Goal: Transaction & Acquisition: Purchase product/service

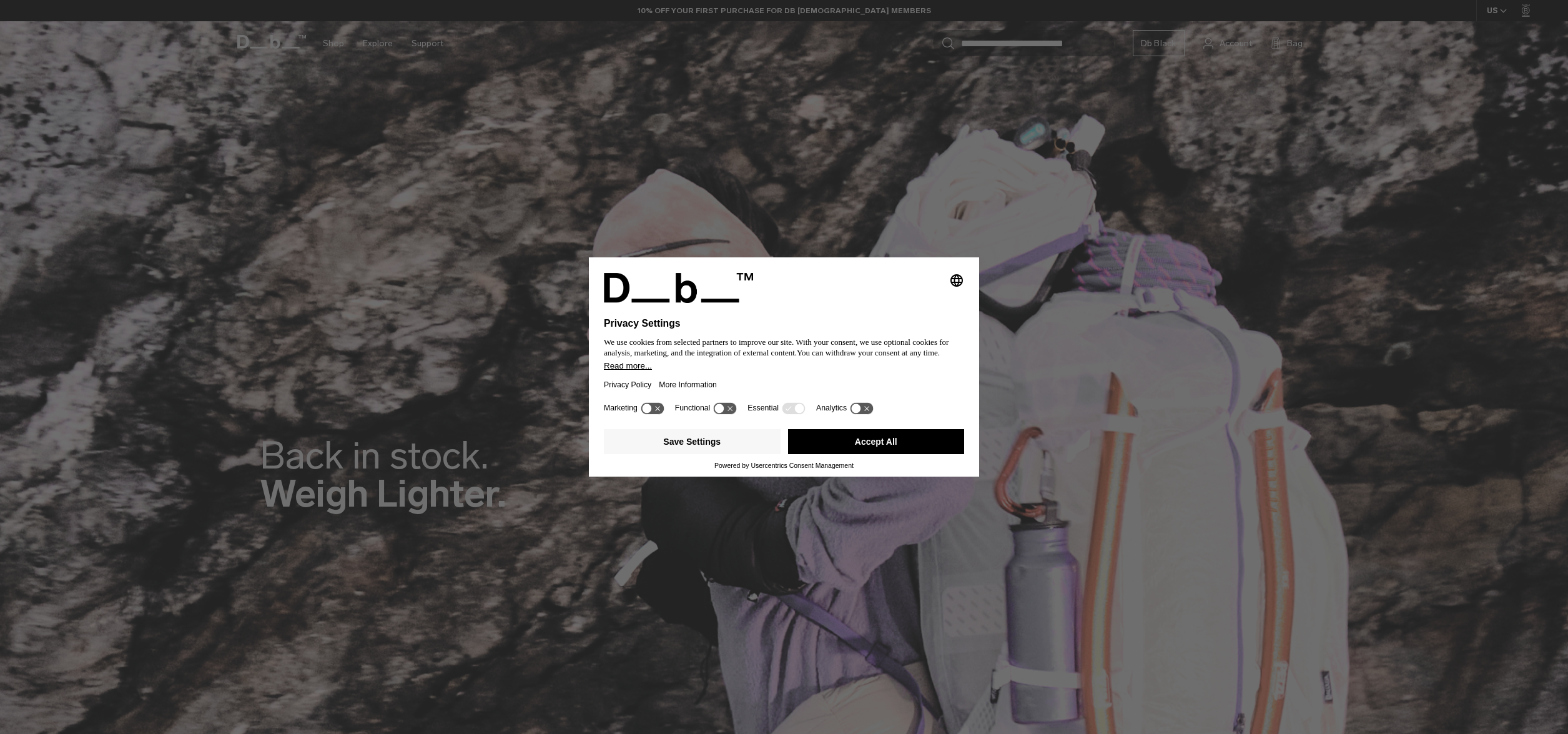
click at [953, 279] on icon "Select language" at bounding box center [956, 280] width 15 height 15
click at [929, 289] on button "English Group 3" at bounding box center [914, 282] width 100 height 31
click at [696, 506] on div "Selecting an option will immediately change the language Privacy Settings We us…" at bounding box center [784, 367] width 1568 height 734
click at [659, 412] on icon at bounding box center [652, 407] width 23 height 12
click at [663, 411] on icon at bounding box center [658, 408] width 10 height 10
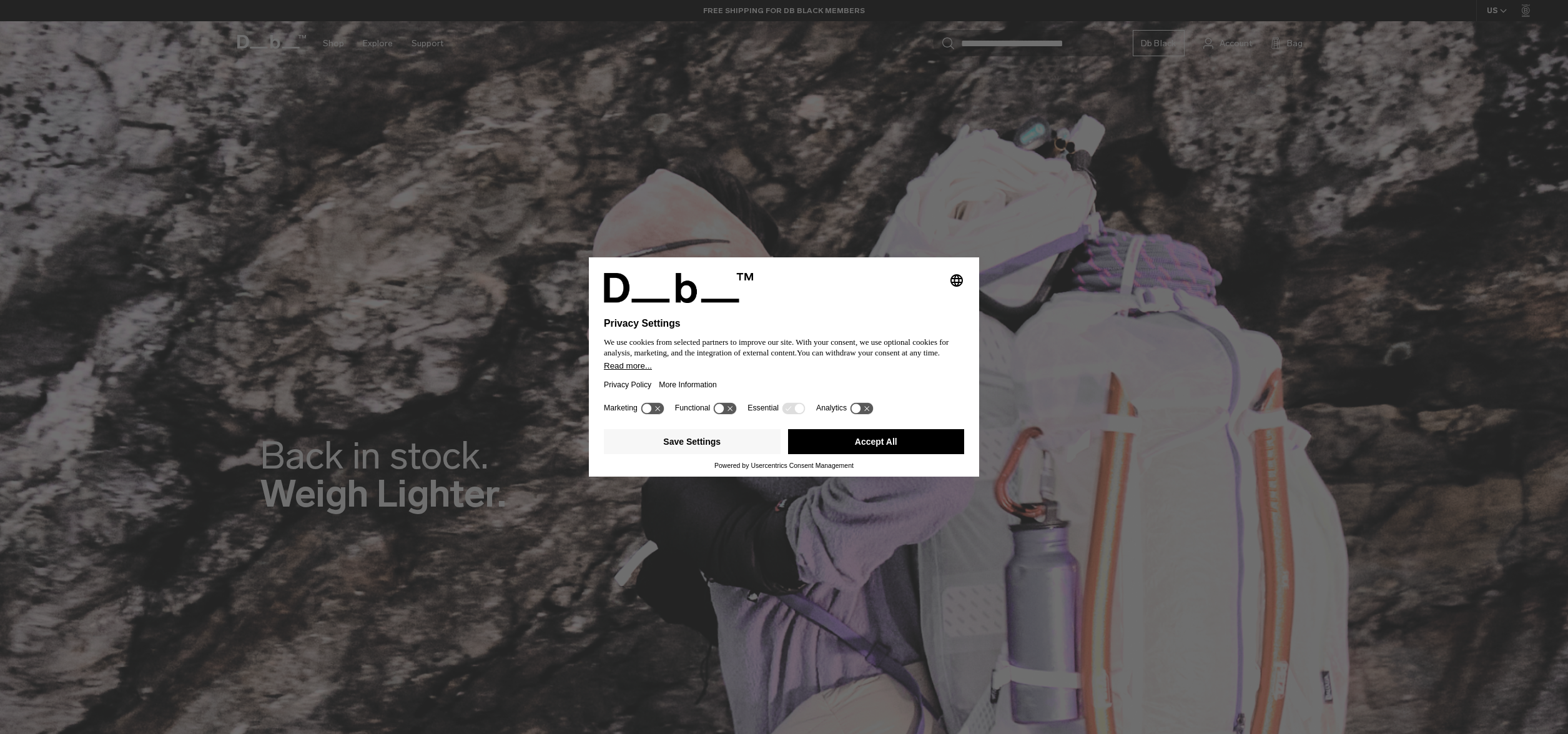
click at [848, 448] on button "Accept All" at bounding box center [876, 442] width 177 height 25
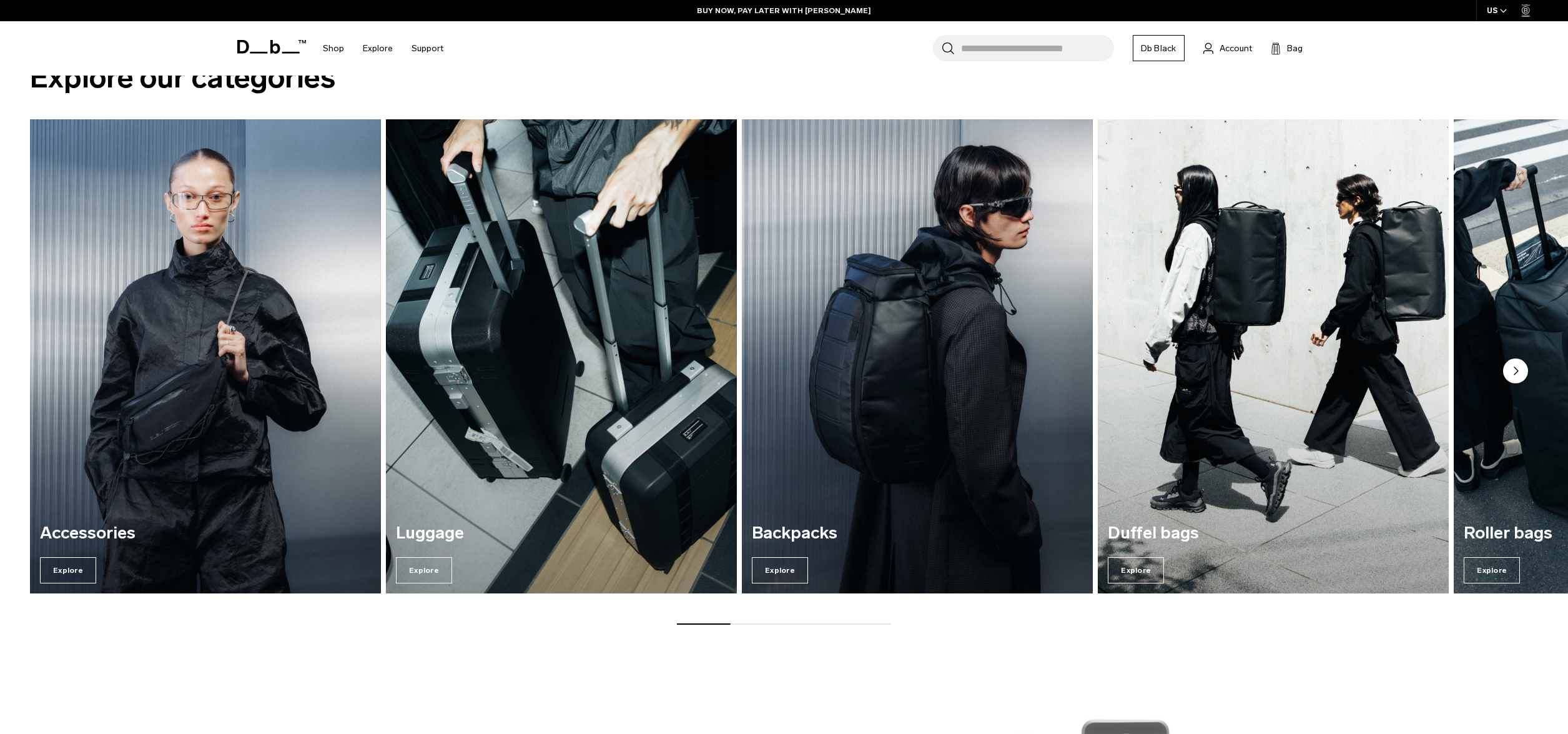
scroll to position [1489, 0]
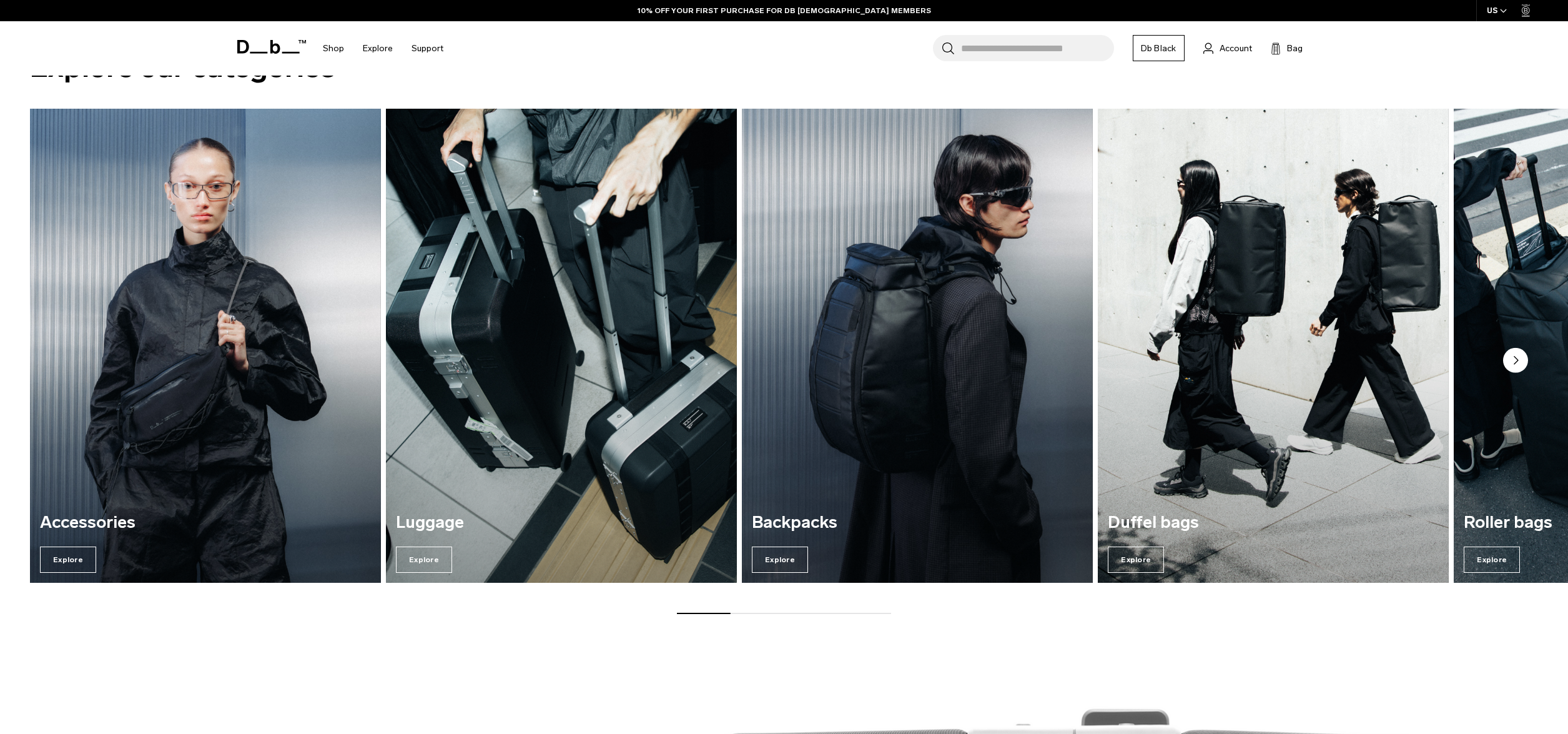
click at [1505, 365] on circle "Next slide" at bounding box center [1516, 361] width 25 height 25
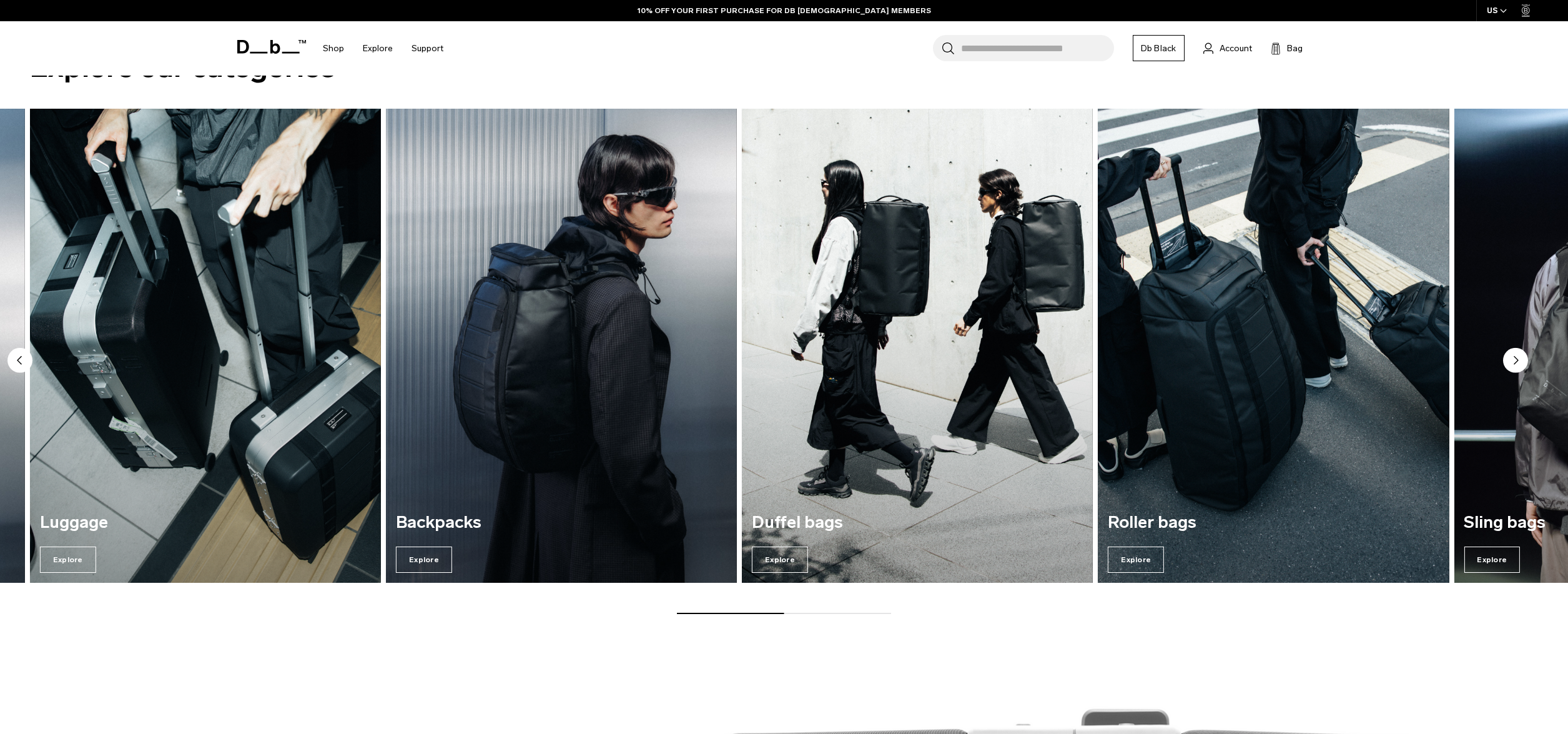
click at [1505, 365] on circle "Next slide" at bounding box center [1516, 361] width 25 height 25
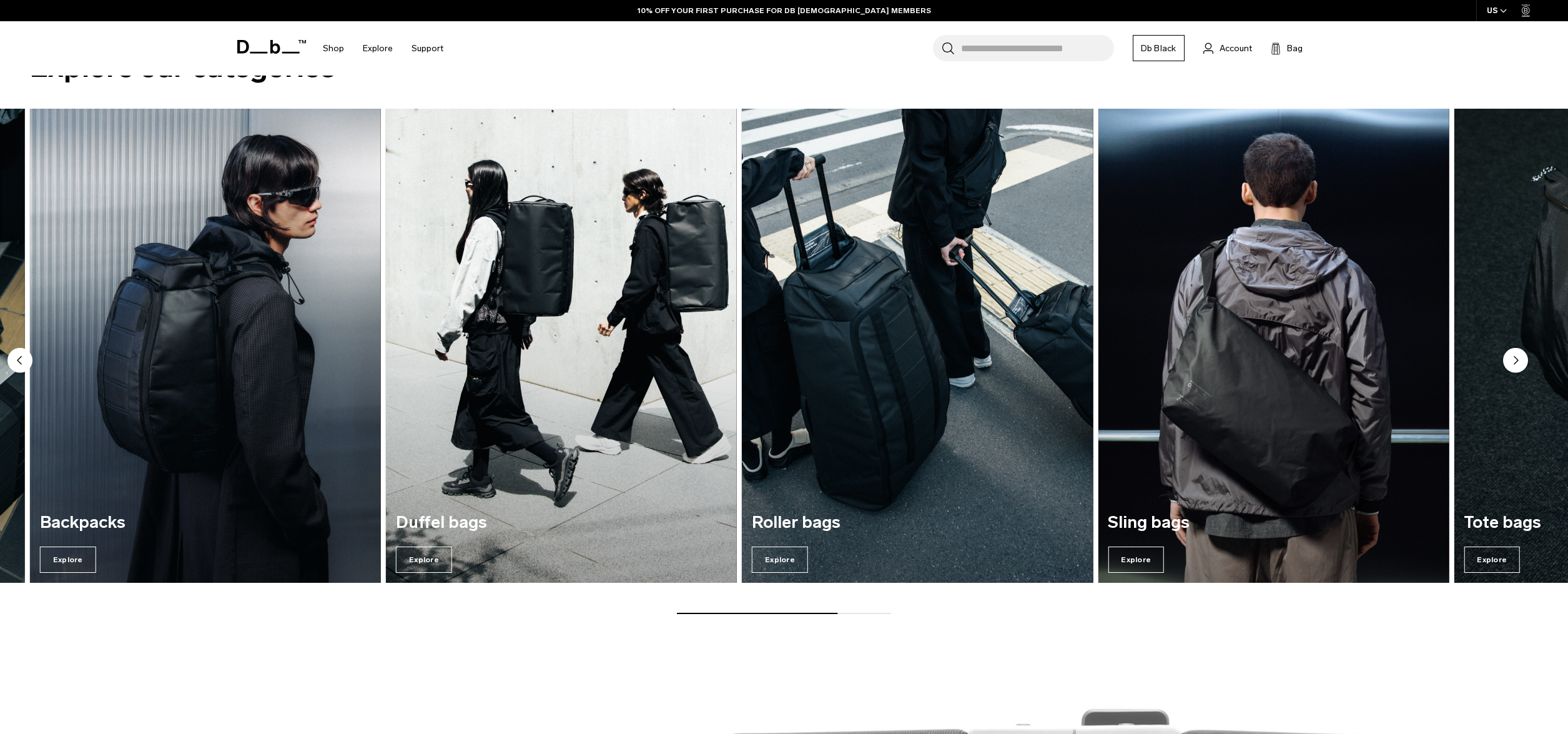
click at [1505, 365] on circle "Next slide" at bounding box center [1516, 361] width 25 height 25
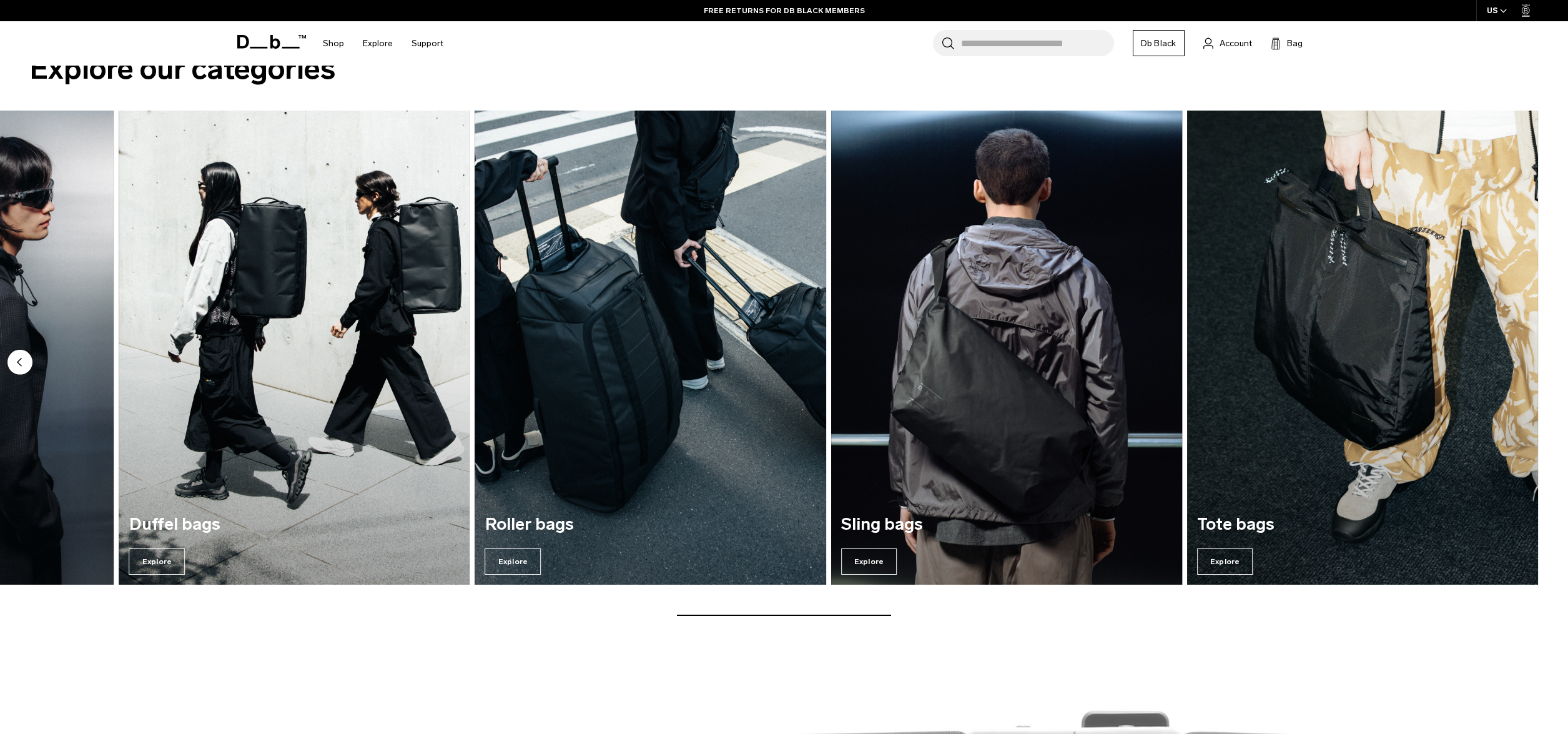
scroll to position [1485, 0]
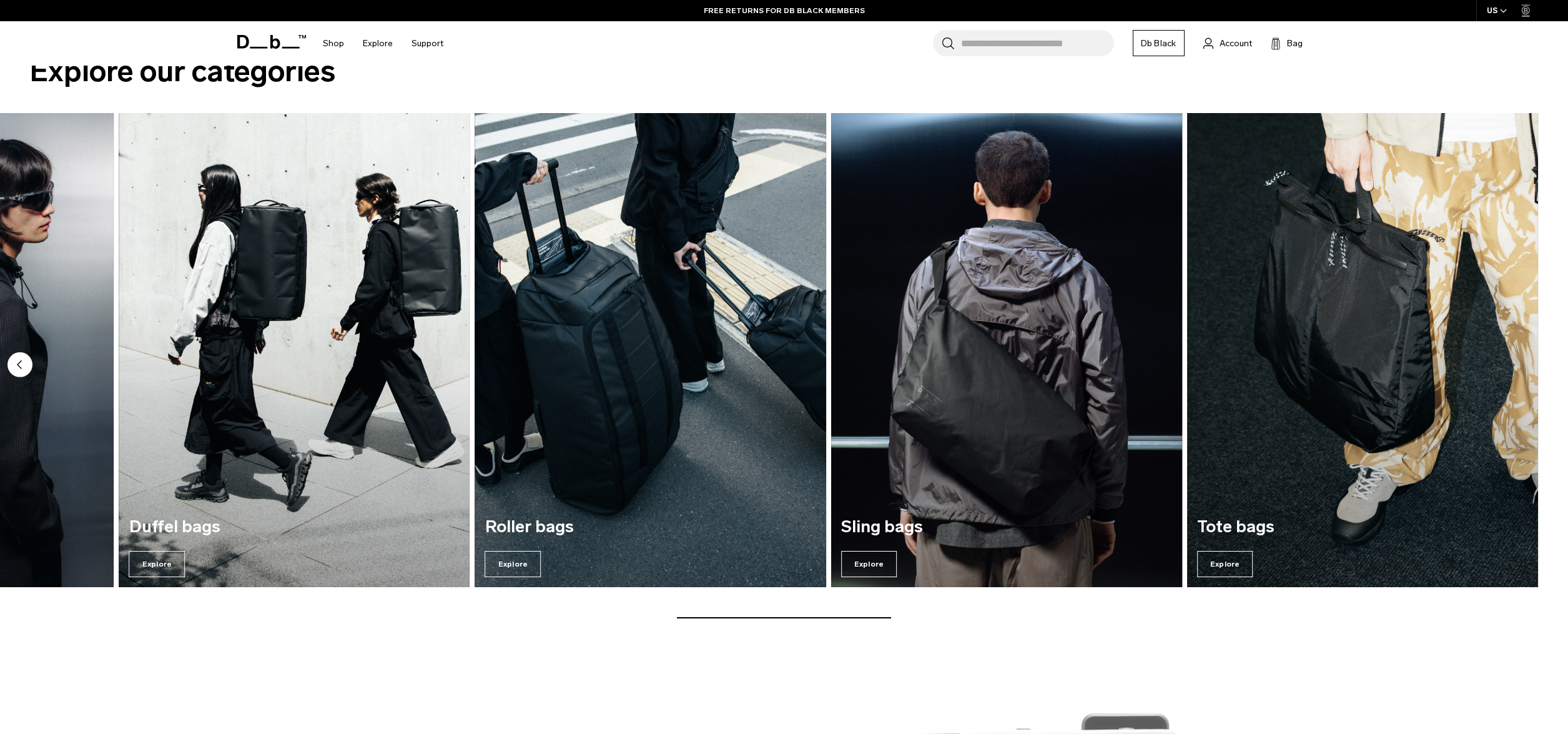
click at [948, 446] on img "6 / 7" at bounding box center [1006, 350] width 361 height 488
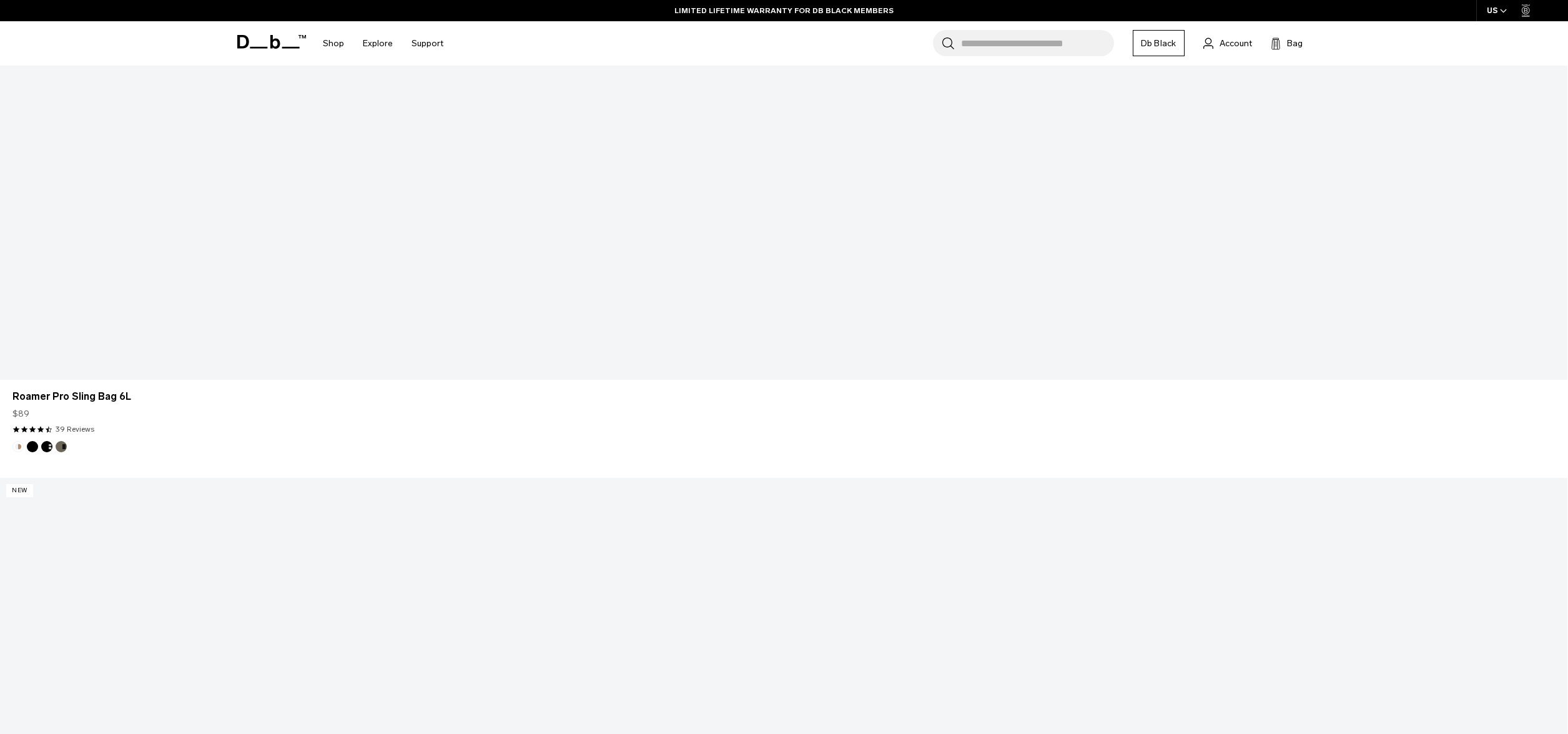
scroll to position [3632, 0]
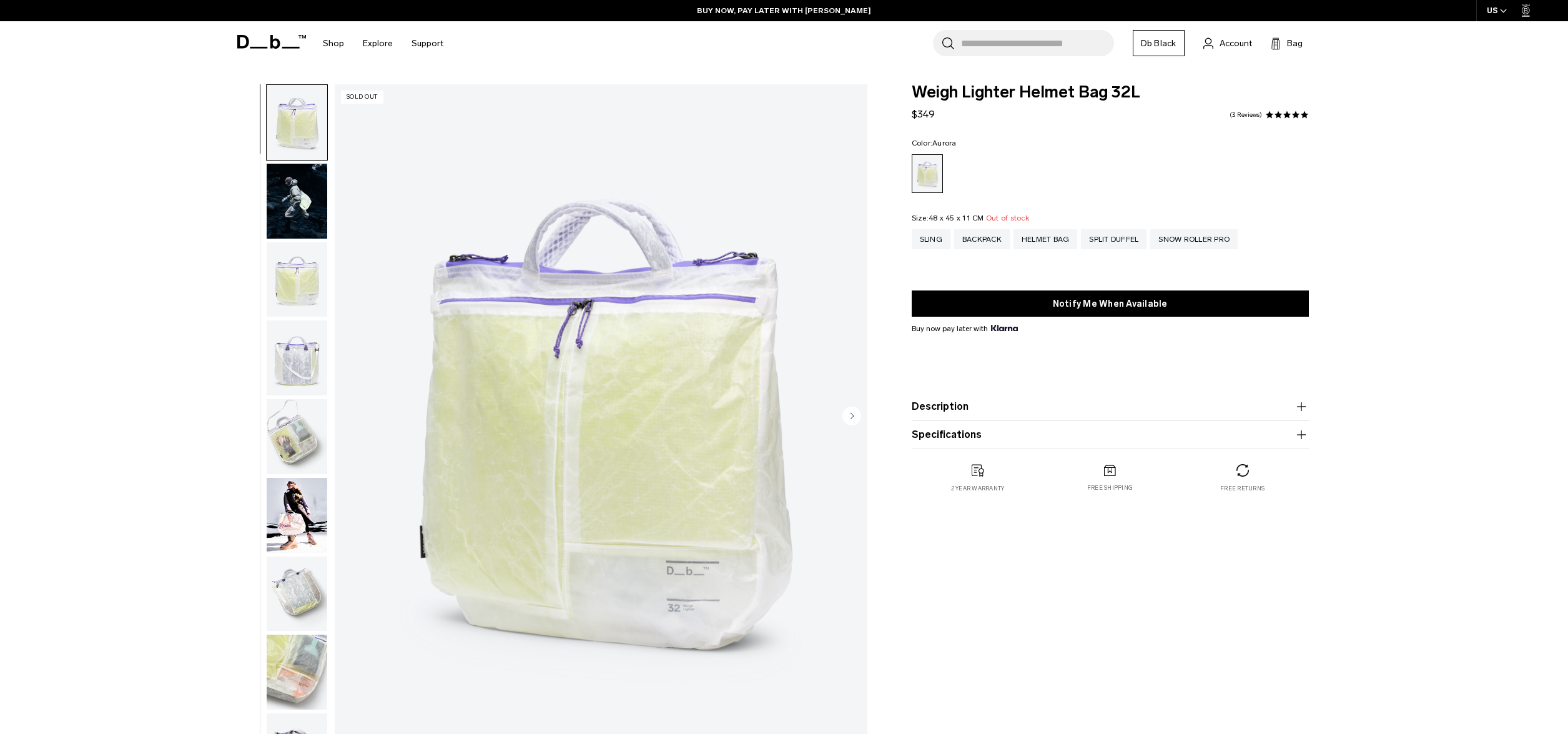
click at [301, 201] on img "button" at bounding box center [296, 201] width 60 height 75
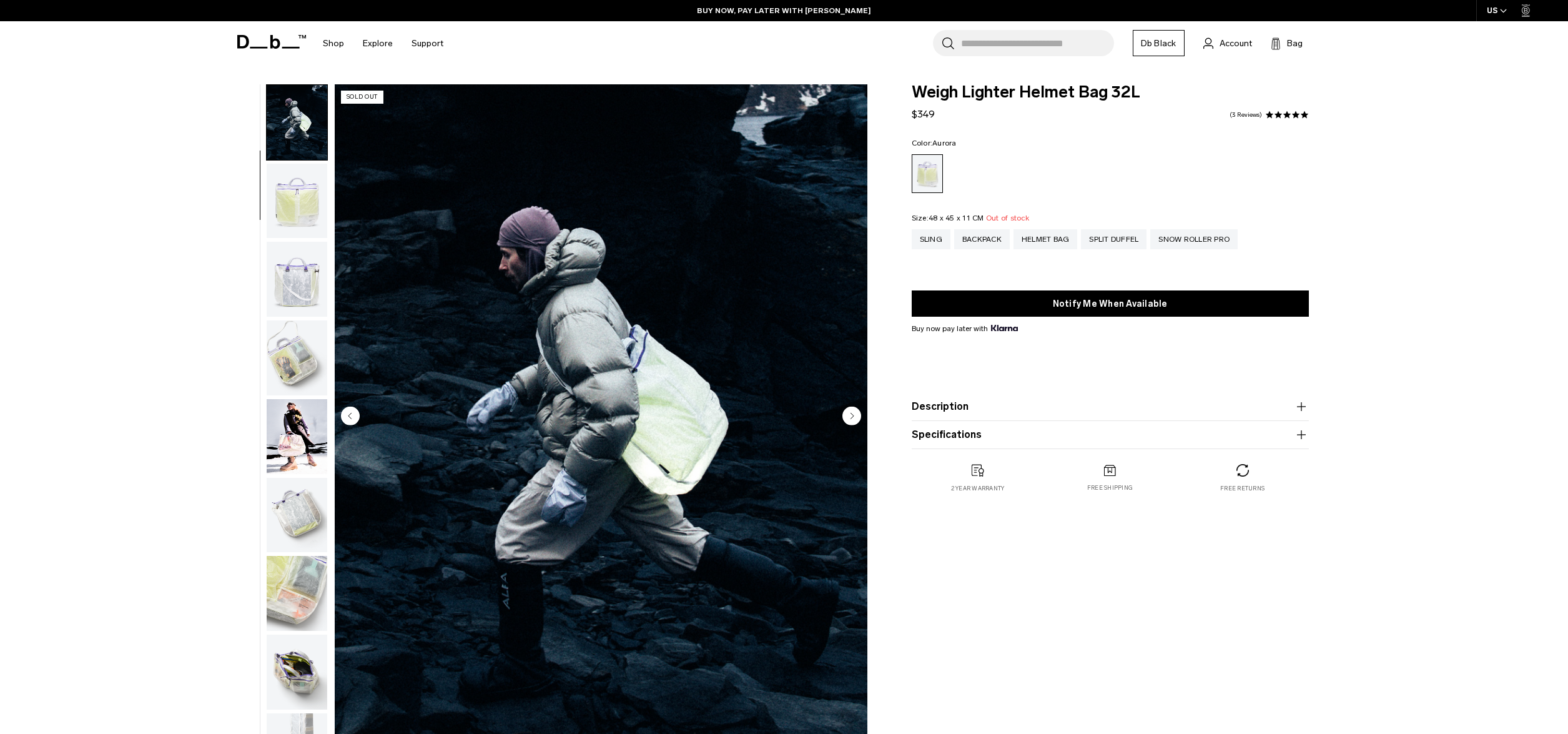
click at [302, 211] on img "button" at bounding box center [296, 201] width 60 height 75
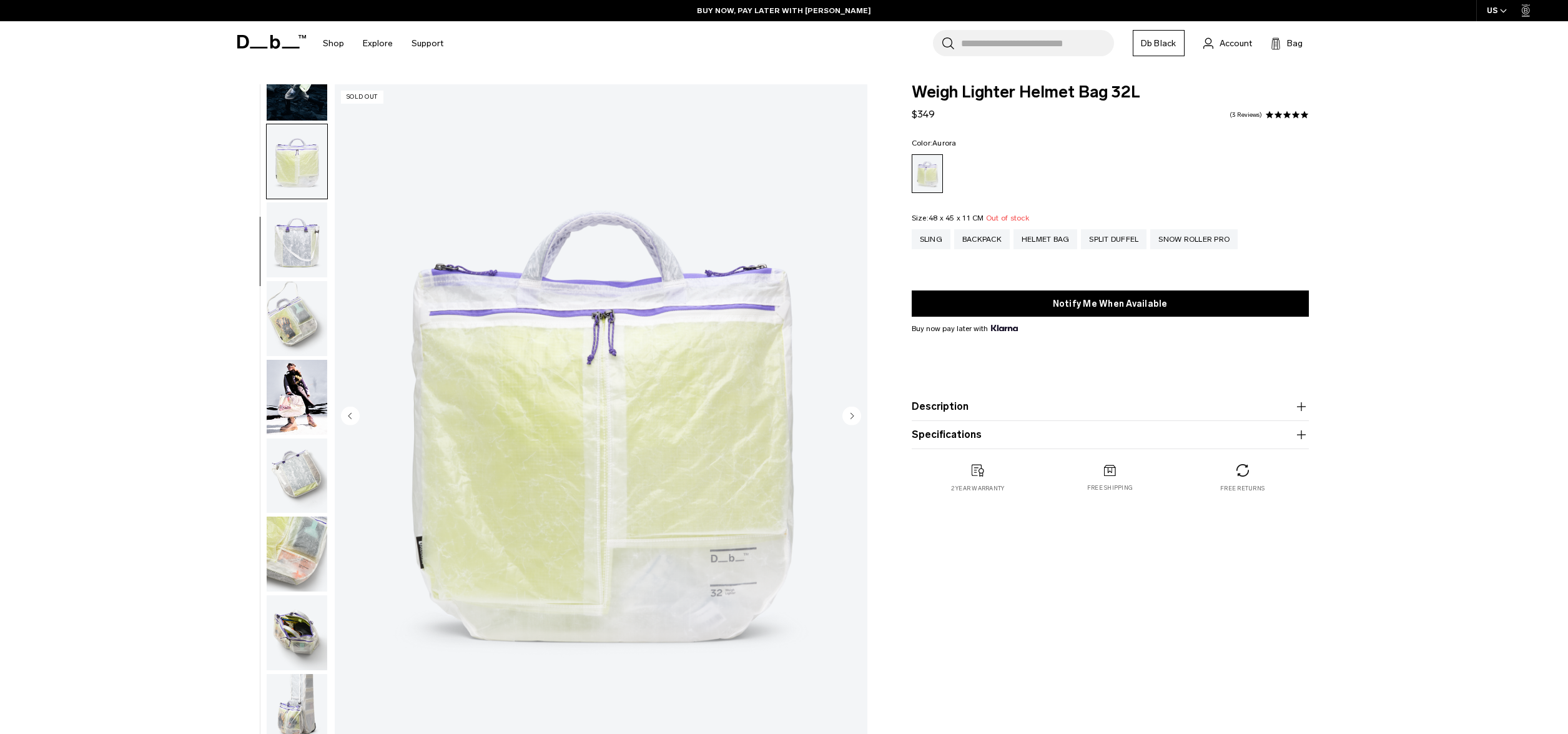
scroll to position [8, 0]
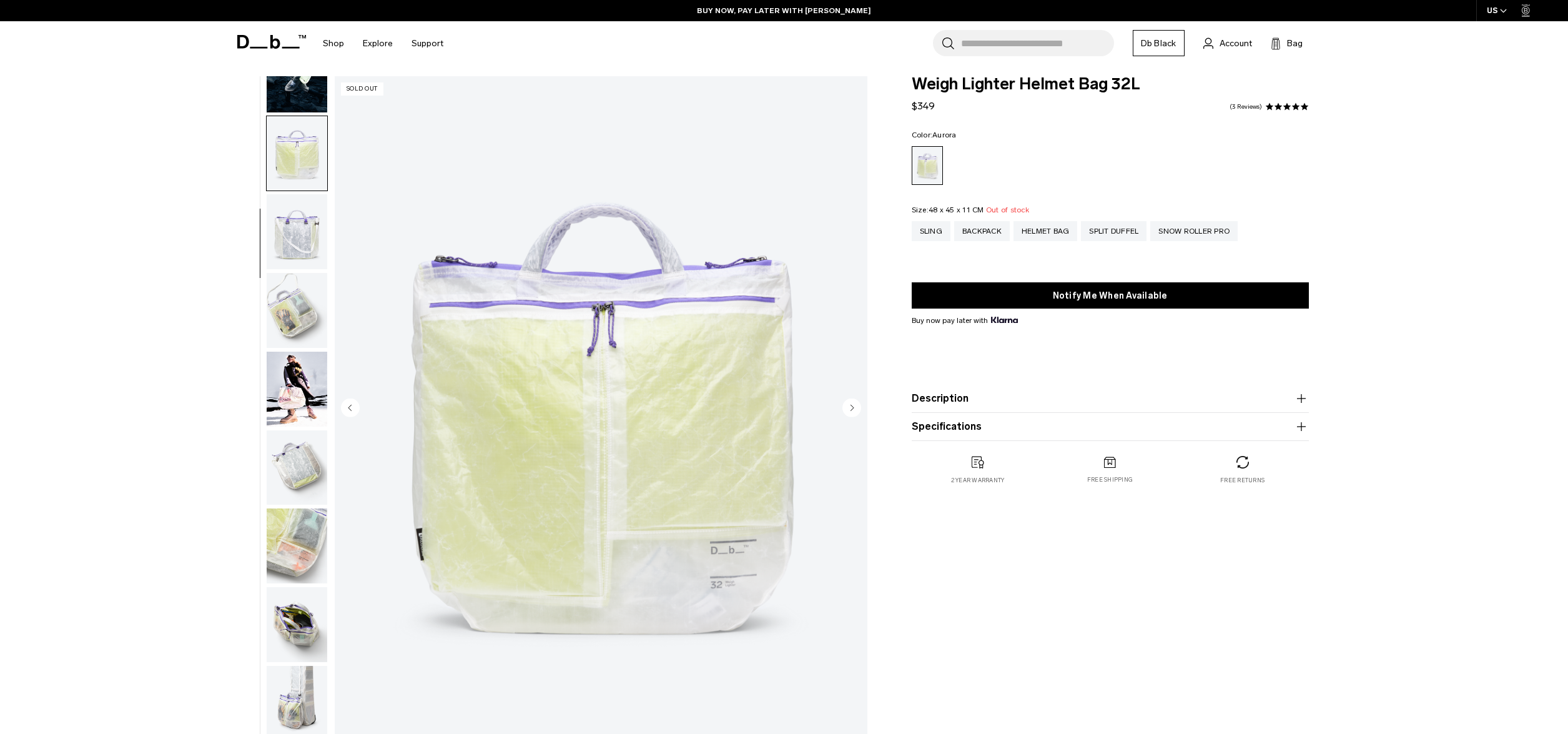
click at [293, 227] on img "button" at bounding box center [296, 231] width 60 height 75
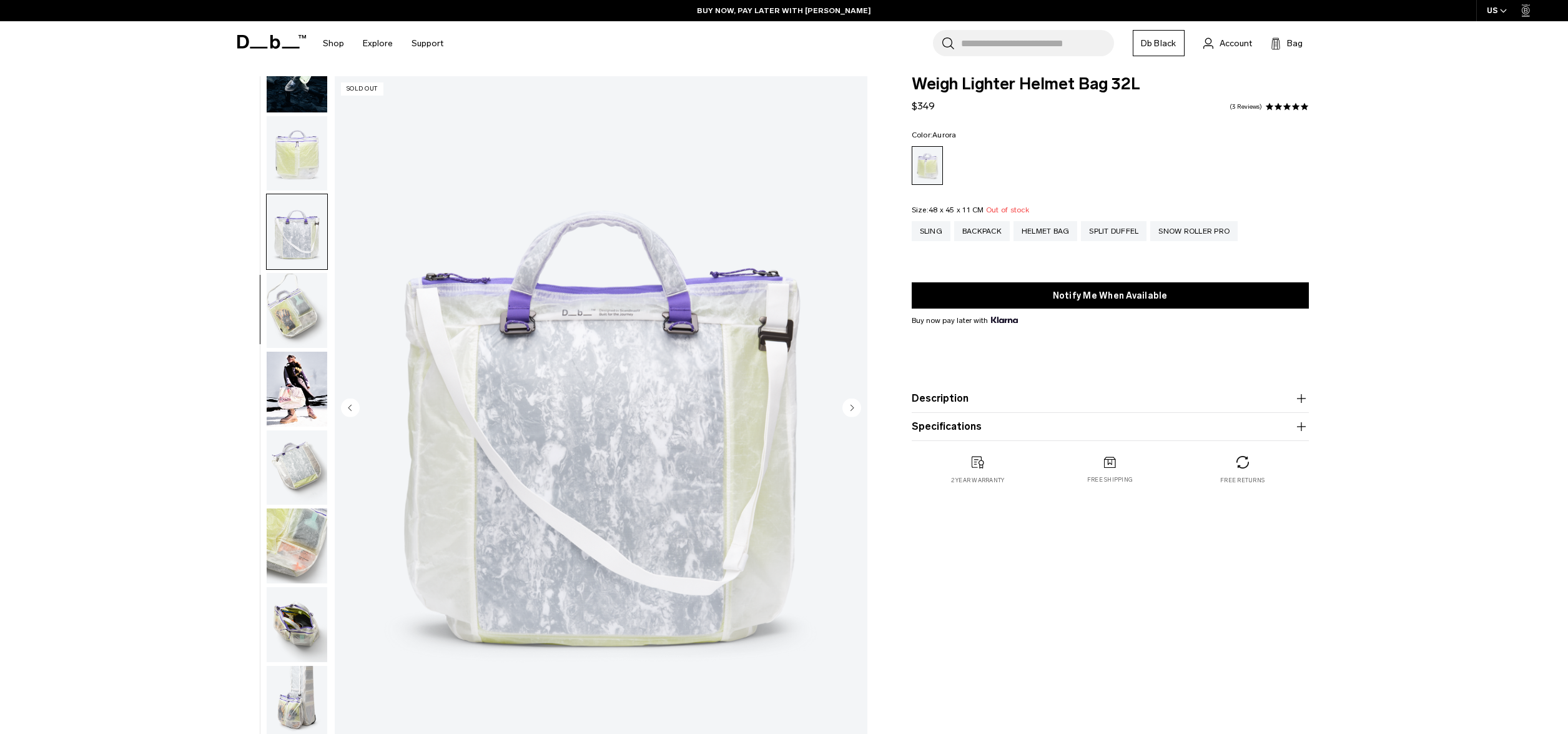
click at [291, 293] on img "button" at bounding box center [296, 310] width 60 height 75
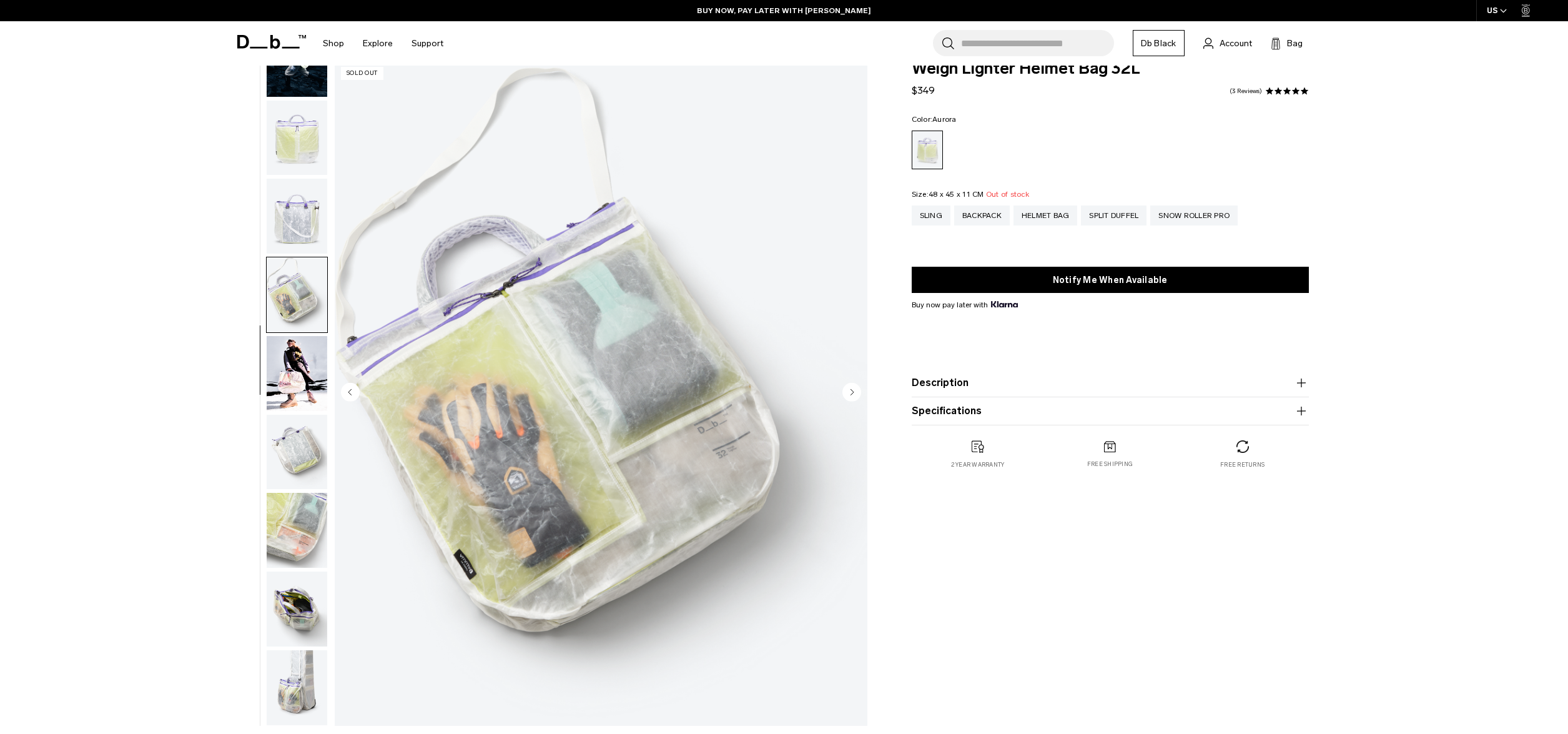
scroll to position [43, 0]
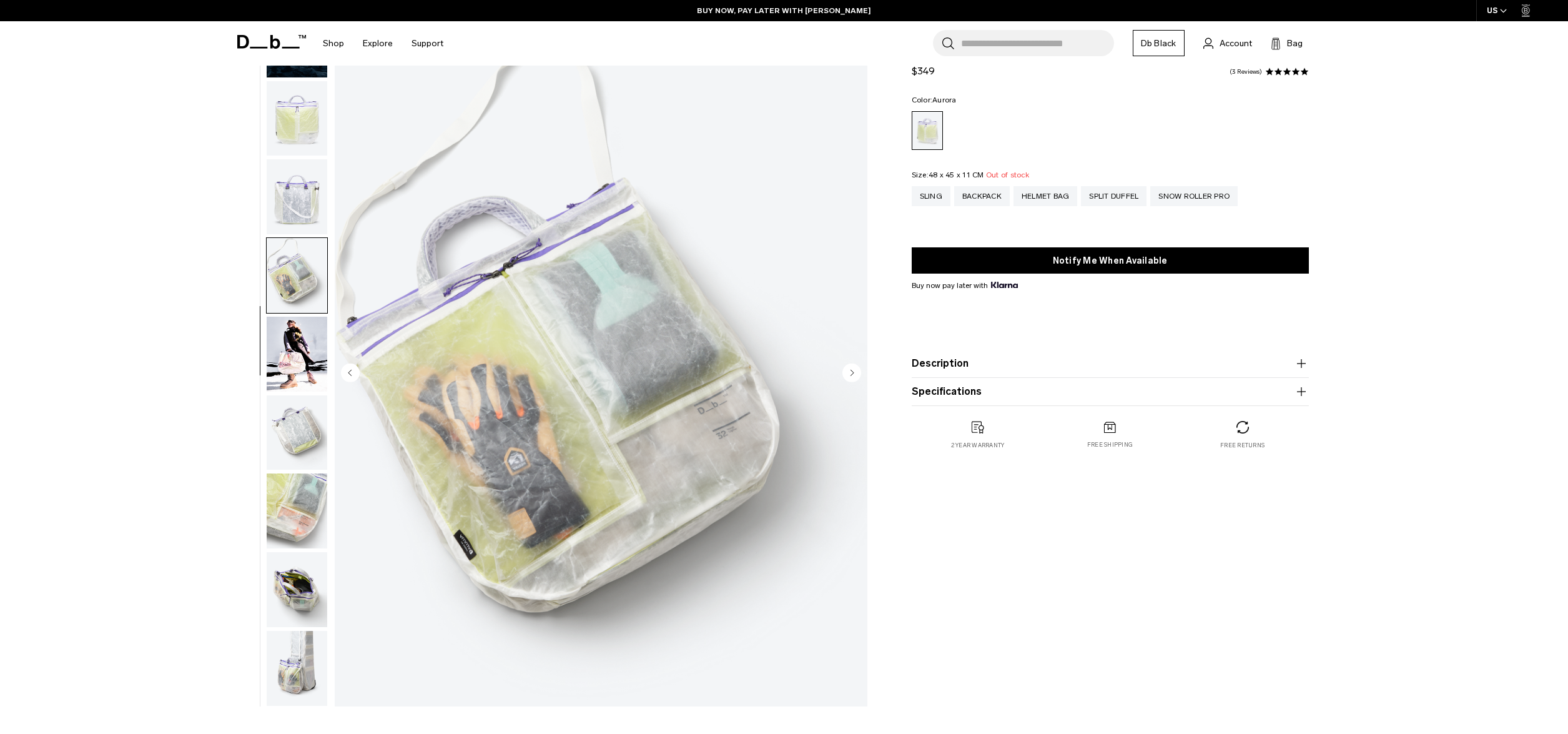
click at [296, 323] on img "button" at bounding box center [296, 354] width 60 height 75
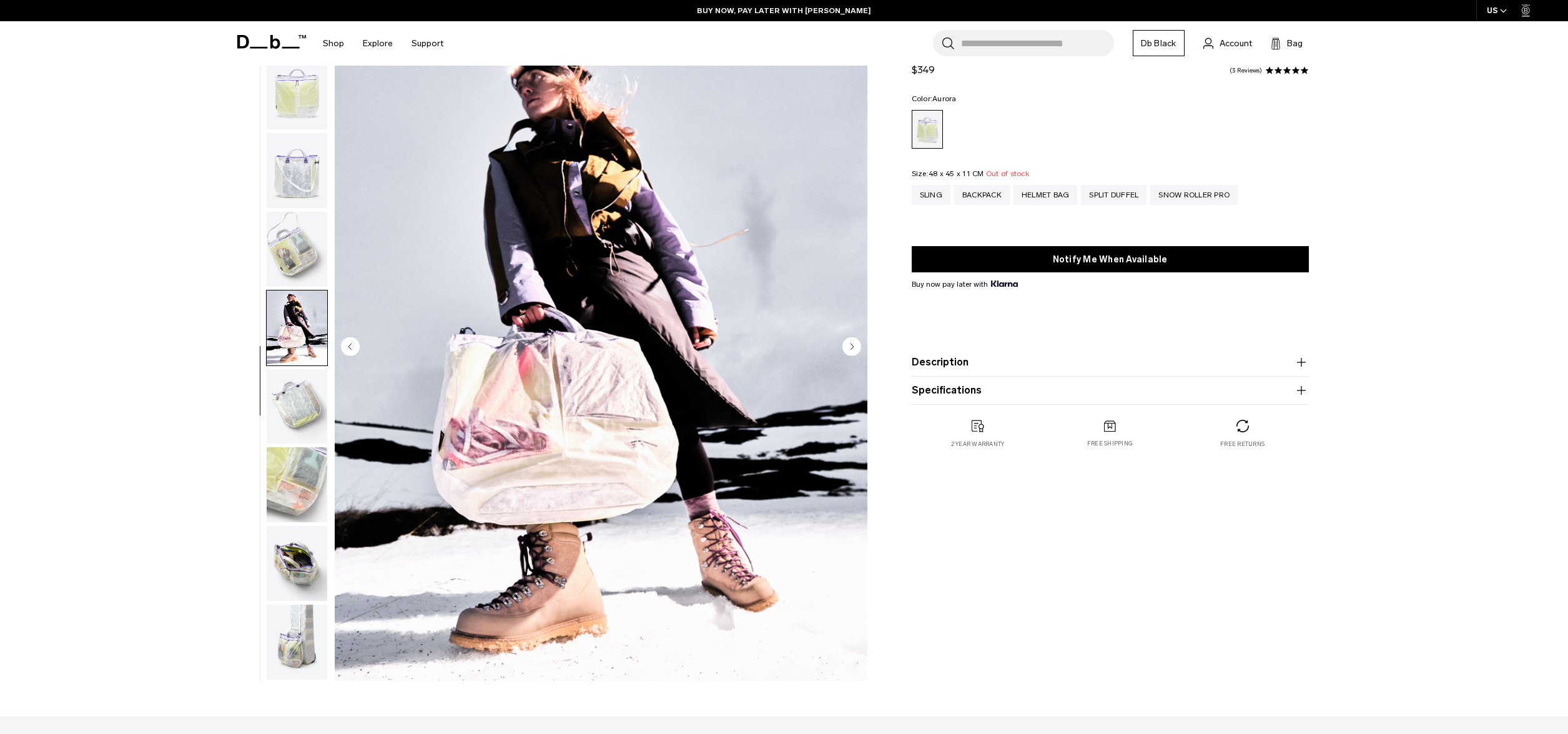
scroll to position [79, 0]
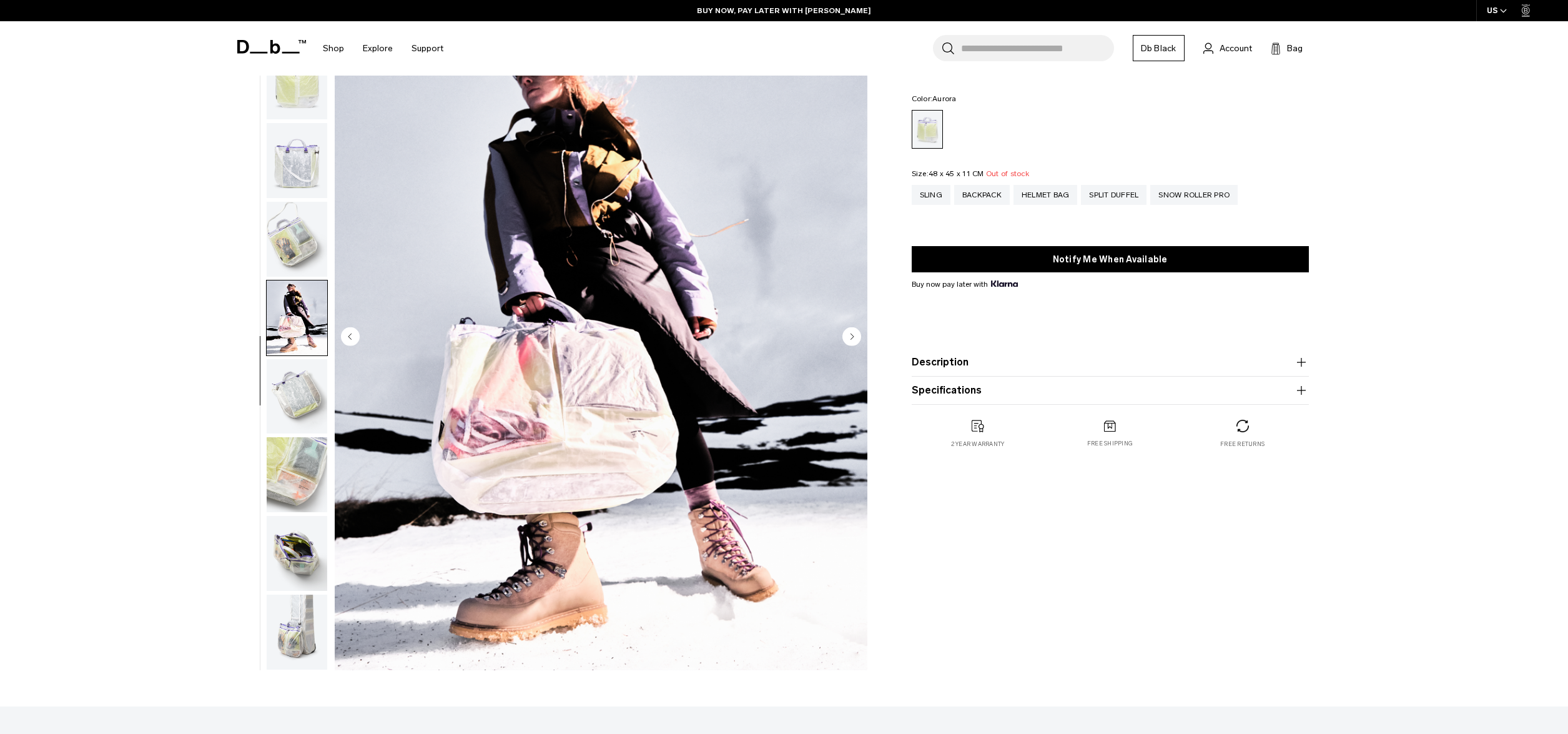
click at [273, 426] on img "button" at bounding box center [296, 396] width 60 height 75
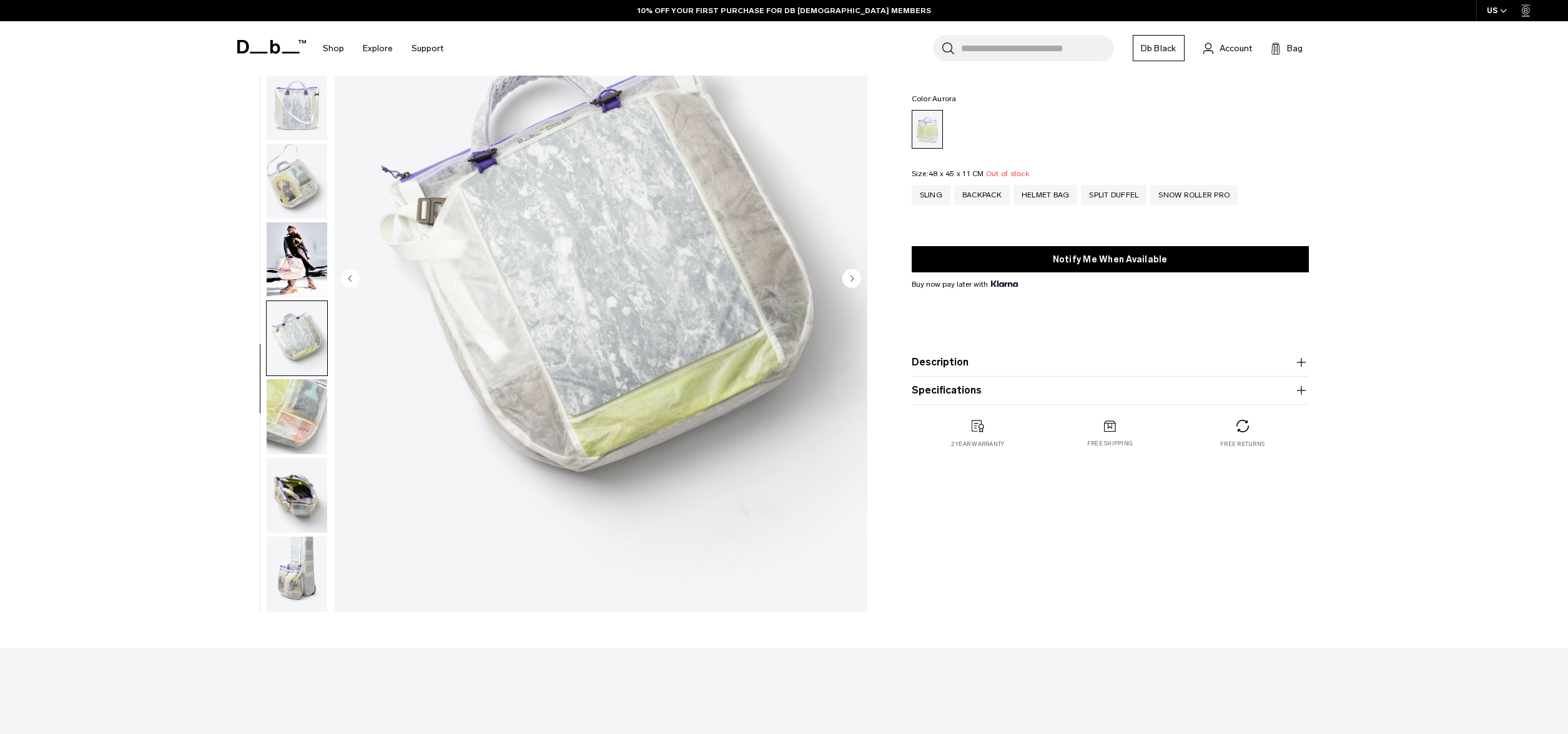
scroll to position [150, 0]
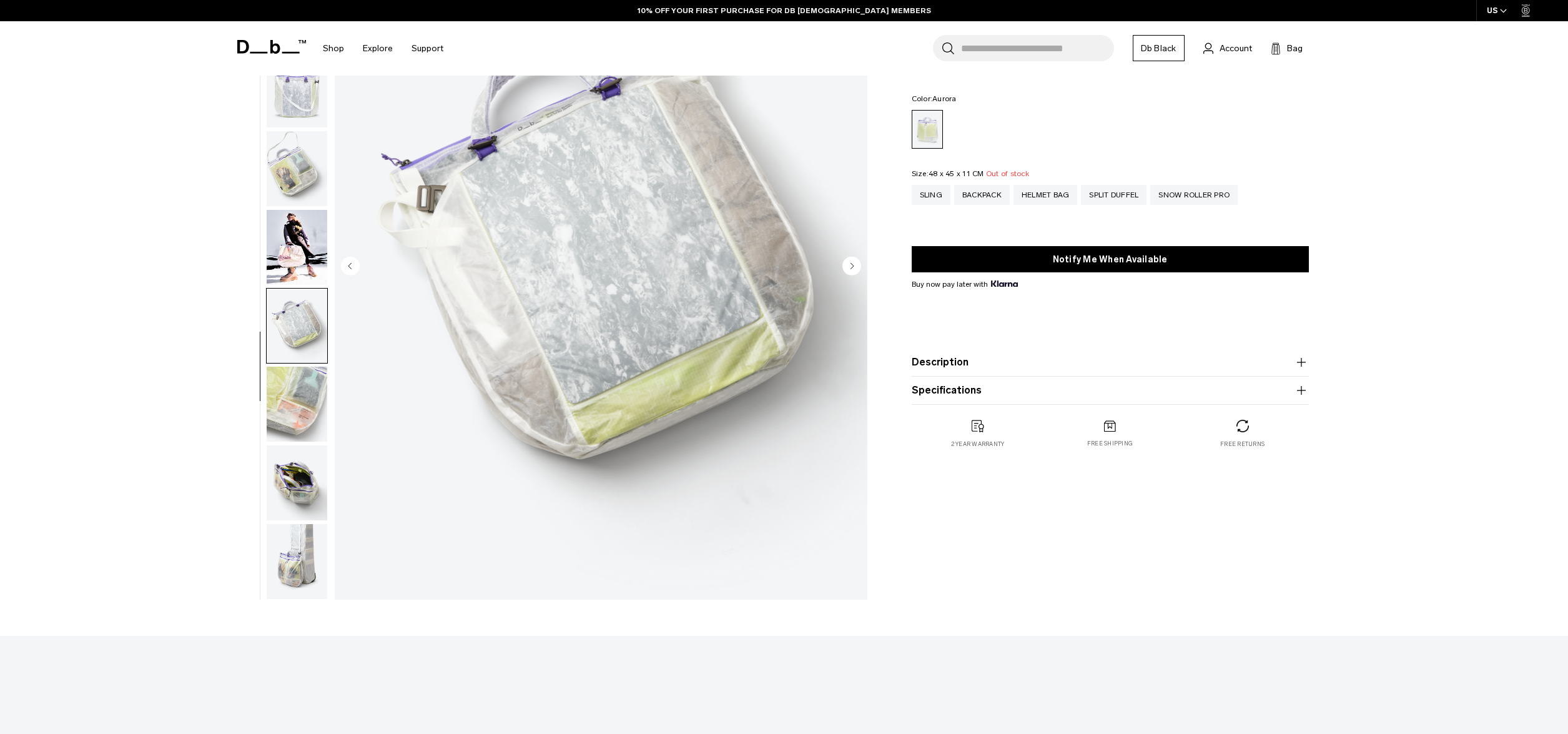
click at [293, 420] on img "button" at bounding box center [296, 404] width 60 height 75
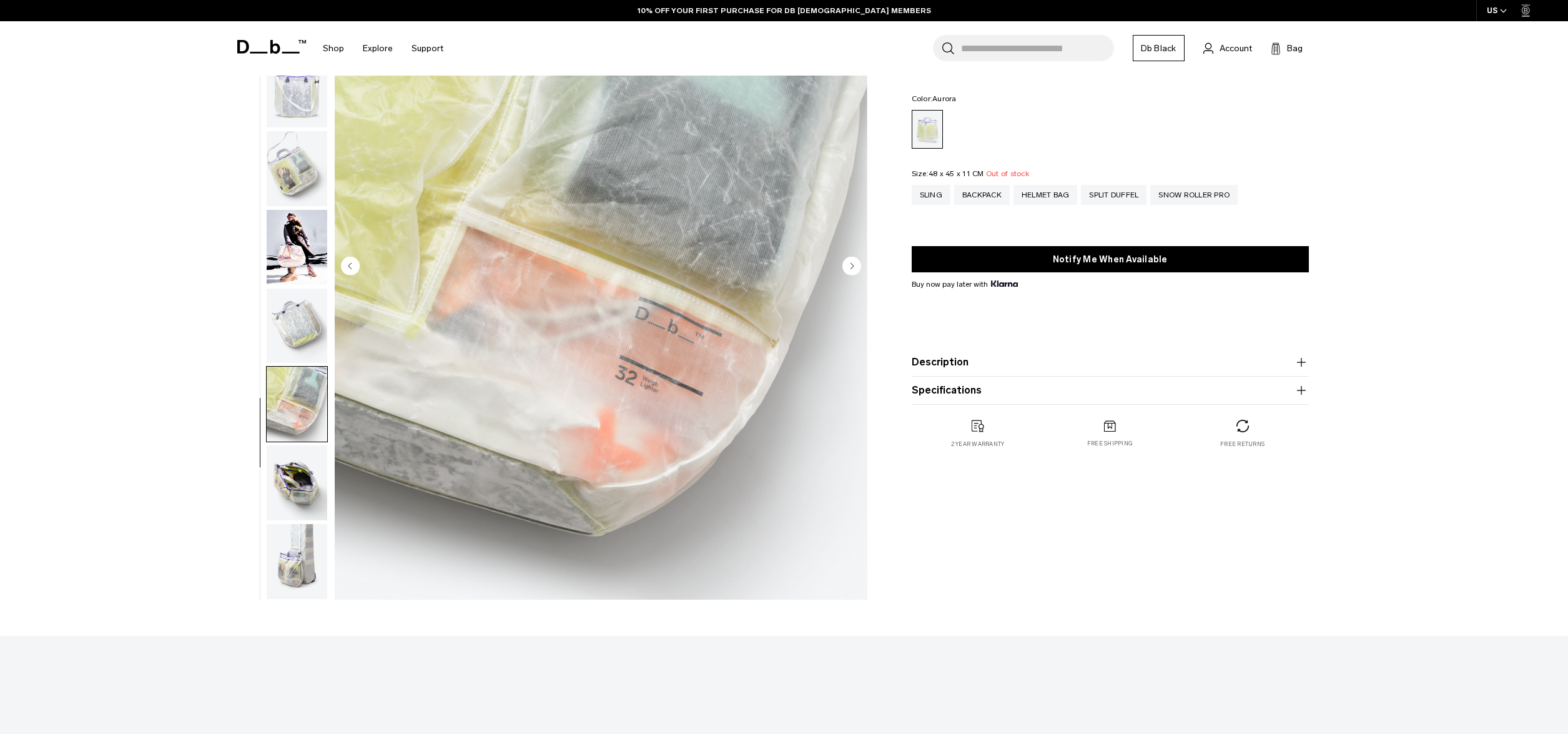
click at [299, 472] on img "button" at bounding box center [296, 483] width 60 height 75
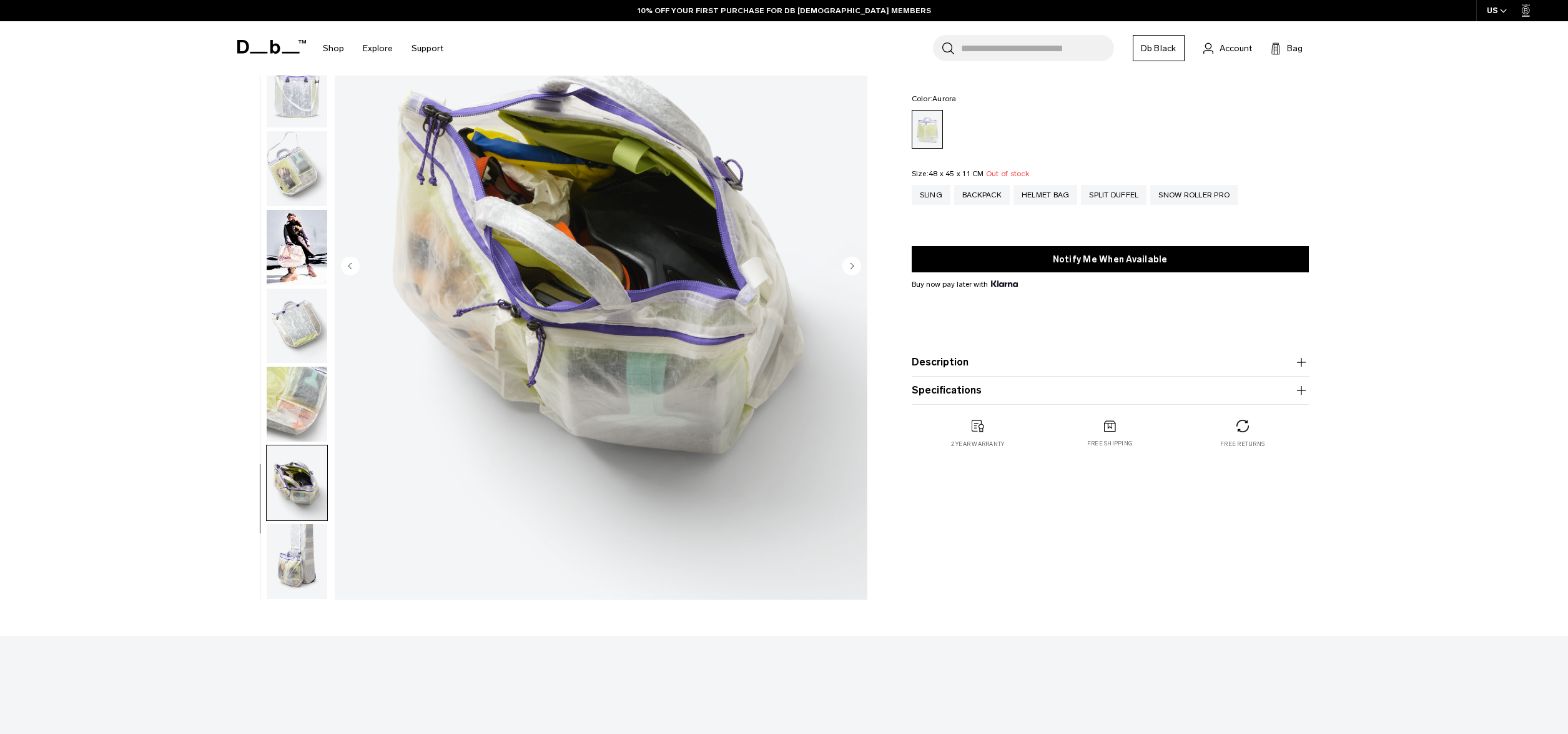
click at [301, 533] on img "button" at bounding box center [296, 561] width 60 height 75
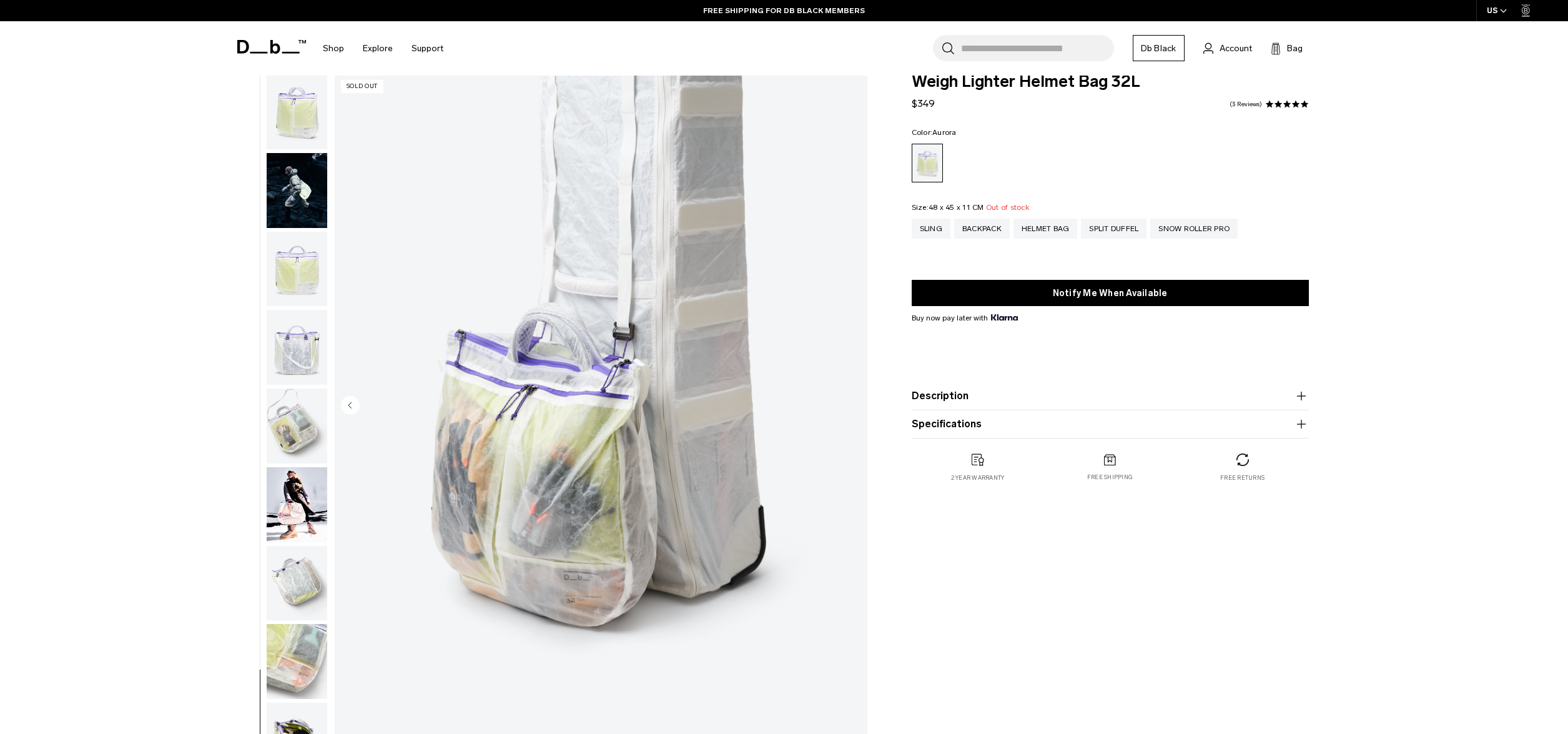
scroll to position [0, 0]
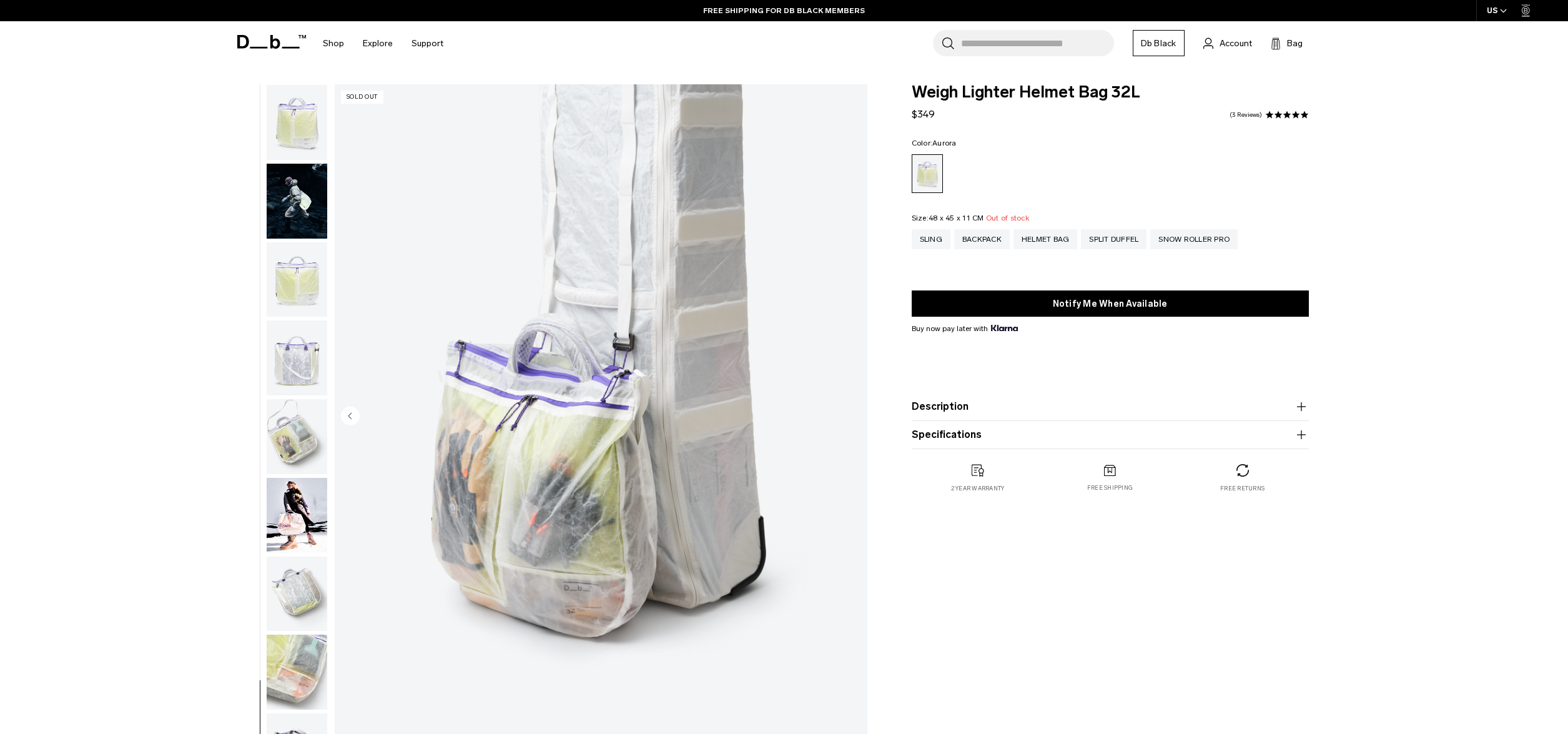
click at [305, 127] on img "button" at bounding box center [296, 122] width 60 height 75
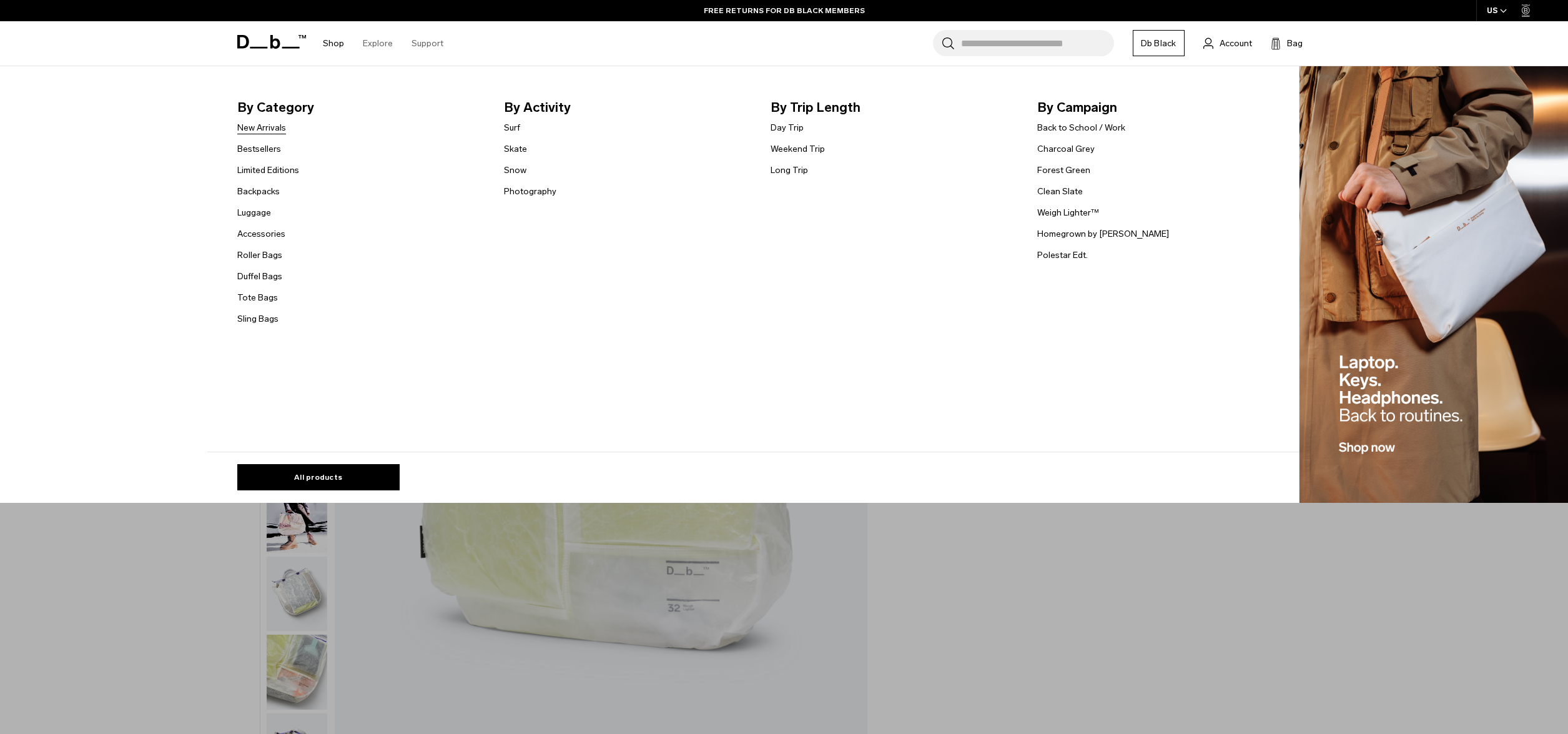
click at [266, 132] on link "New Arrivals" at bounding box center [261, 128] width 48 height 13
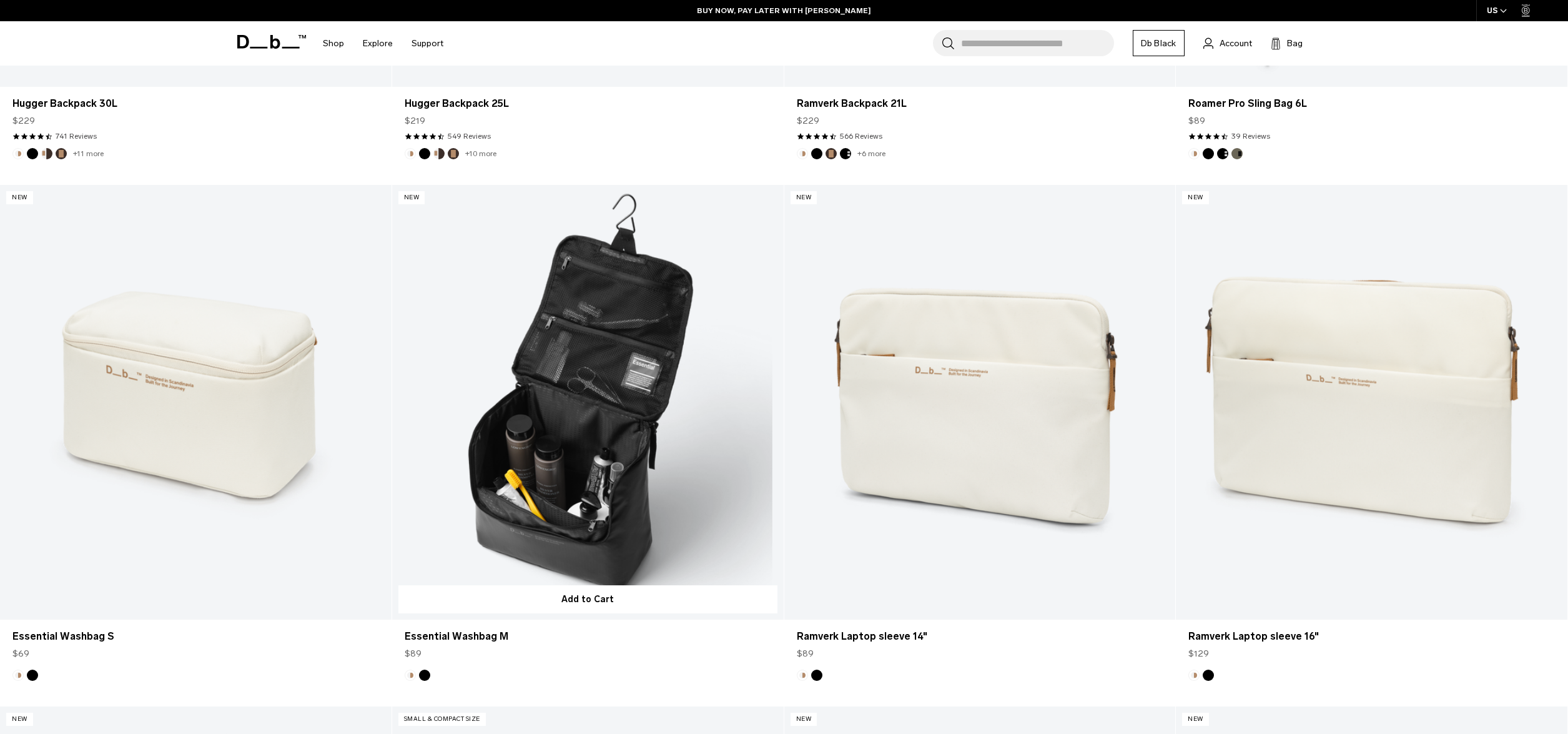
scroll to position [664, 0]
